Goal: Task Accomplishment & Management: Complete application form

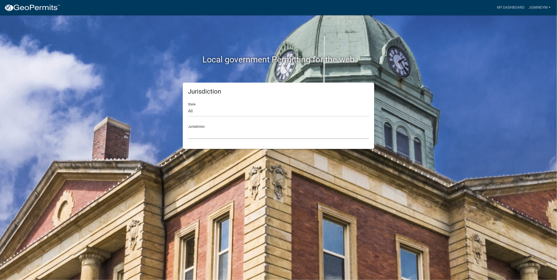
click at [227, 139] on select "[GEOGRAPHIC_DATA], [US_STATE] [GEOGRAPHIC_DATA], [US_STATE][PERSON_NAME][GEOGRA…" at bounding box center [278, 133] width 181 height 11
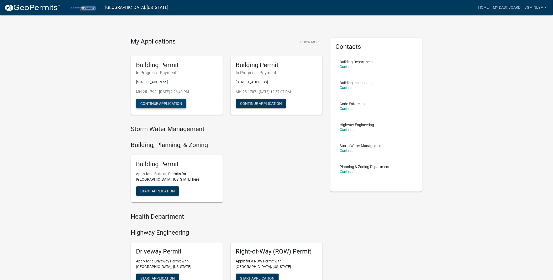
click at [164, 108] on button "Continue Application" at bounding box center [161, 103] width 50 height 9
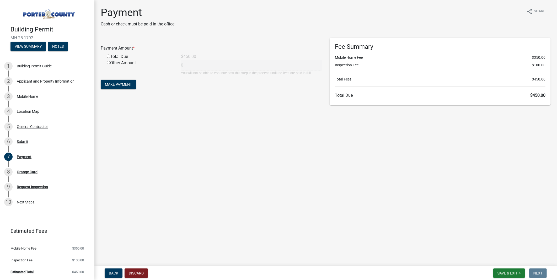
click at [110, 58] on input "radio" at bounding box center [108, 56] width 3 height 3
radio input "true"
type input "450"
click at [125, 87] on span "Make Payment" at bounding box center [118, 84] width 27 height 4
